Goal: Task Accomplishment & Management: Manage account settings

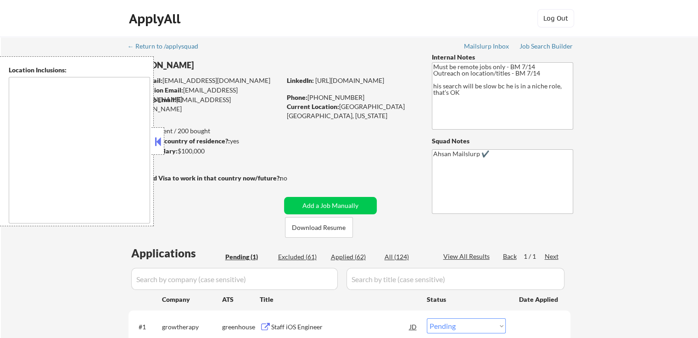
click at [199, 206] on div "← Return to /applysquad Mailslurp Inbox Job Search Builder [PERSON_NAME] User E…" at bounding box center [350, 207] width 458 height 340
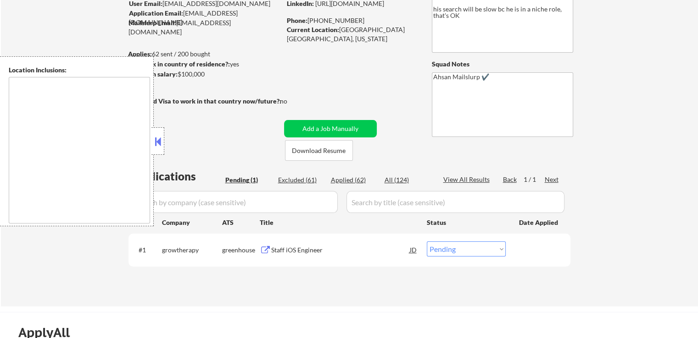
scroll to position [92, 0]
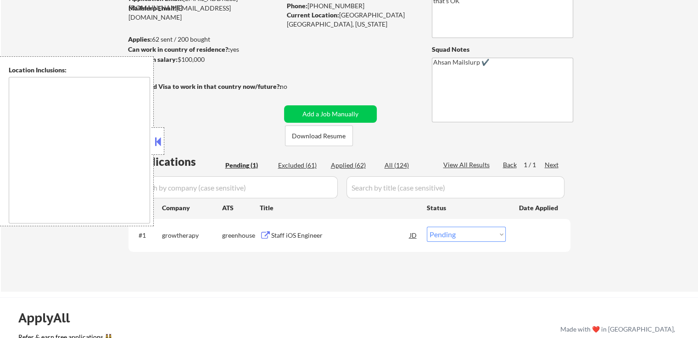
click at [266, 239] on button at bounding box center [265, 236] width 11 height 9
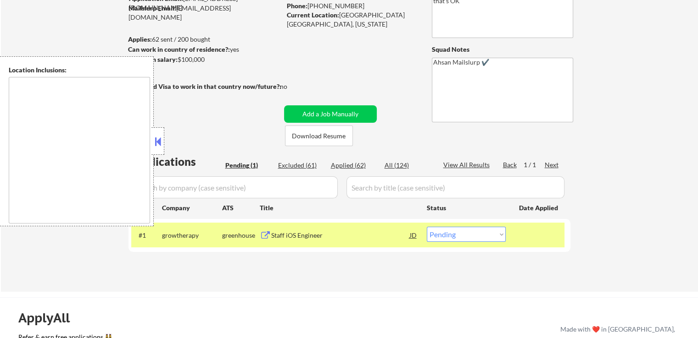
click at [448, 237] on select "Choose an option... Pending Applied Excluded (Questions) Excluded (Expired) Exc…" at bounding box center [466, 234] width 79 height 15
click at [427, 227] on select "Choose an option... Pending Applied Excluded (Questions) Excluded (Expired) Exc…" at bounding box center [466, 234] width 79 height 15
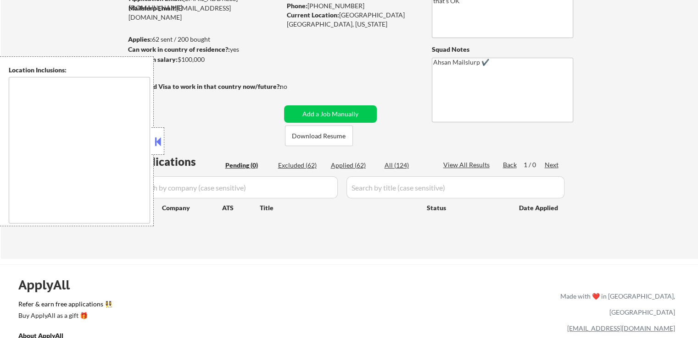
click at [347, 169] on div "Applied (62)" at bounding box center [354, 165] width 46 height 9
select select ""applied""
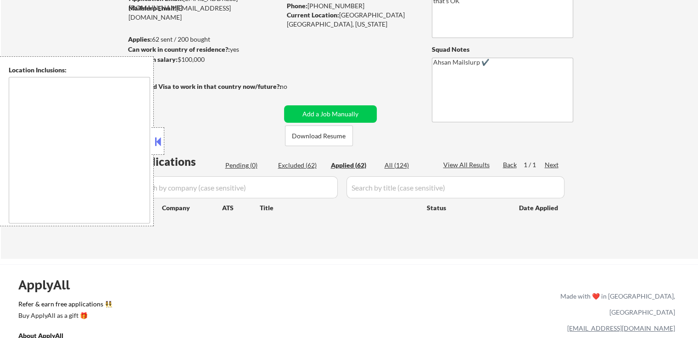
select select ""applied""
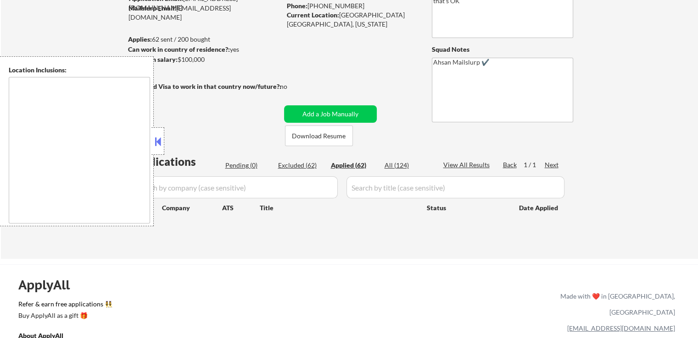
select select ""applied""
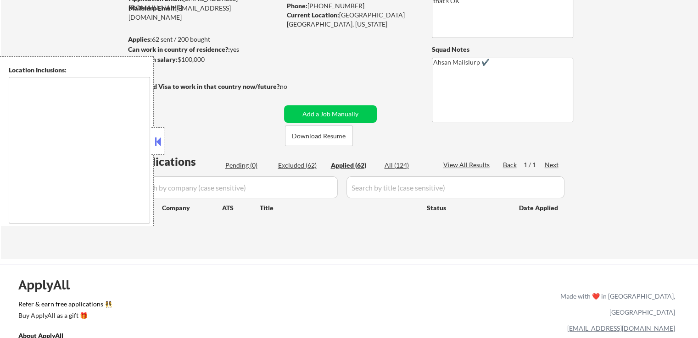
select select ""applied""
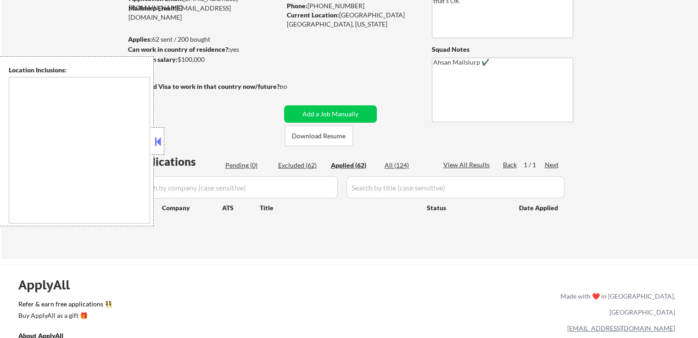
select select ""applied""
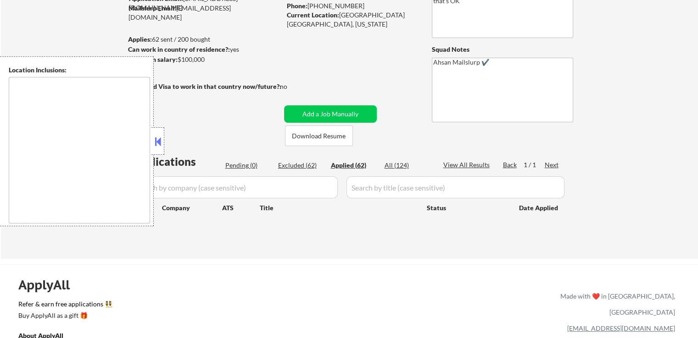
select select ""applied""
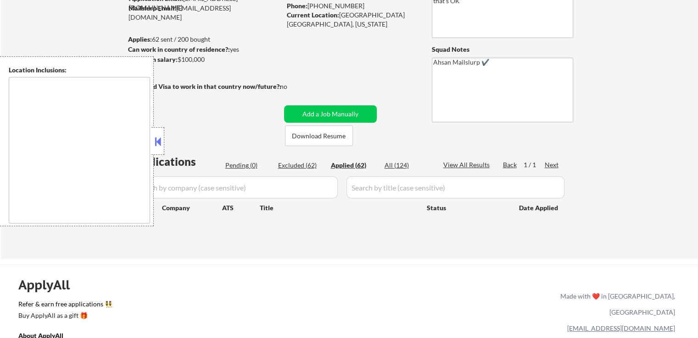
select select ""applied""
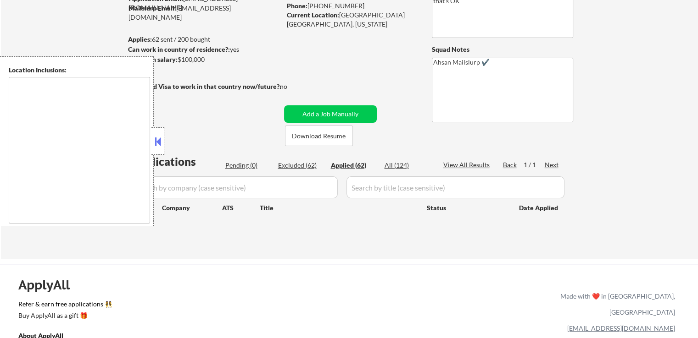
select select ""applied""
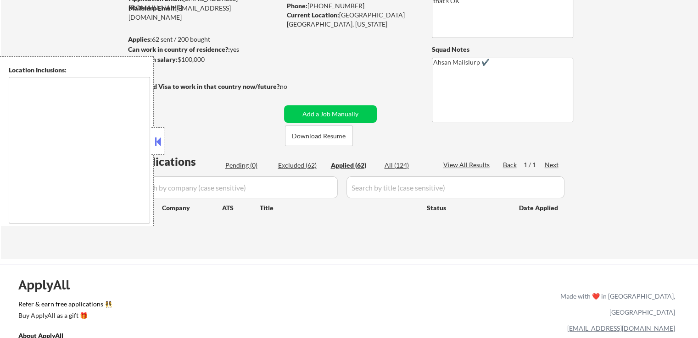
select select ""applied""
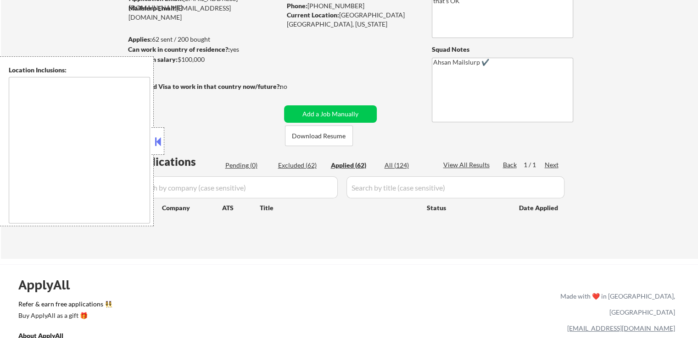
select select ""applied""
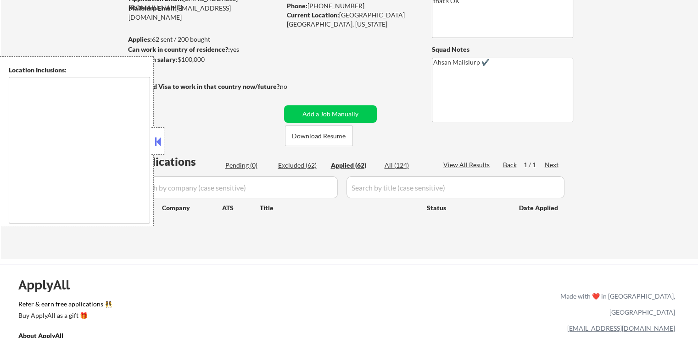
select select ""applied""
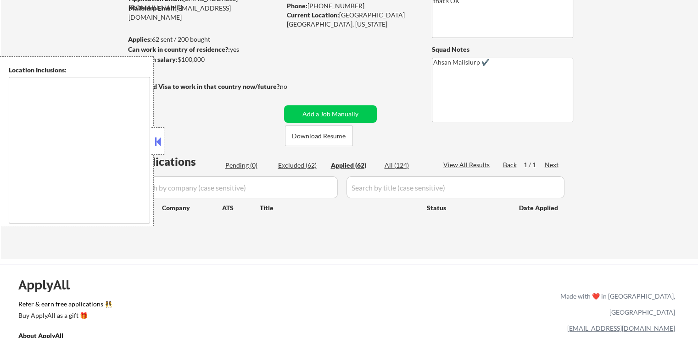
select select ""applied""
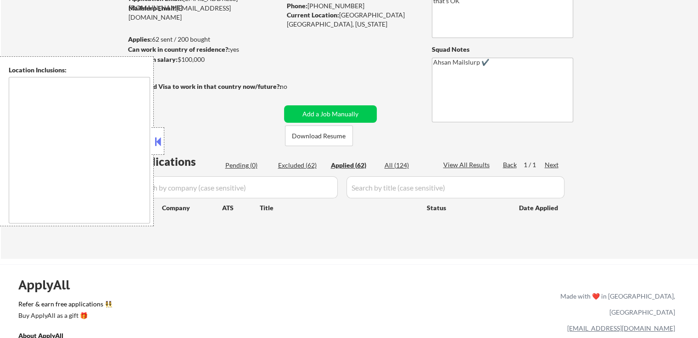
select select ""applied""
